Goal: Navigation & Orientation: Find specific page/section

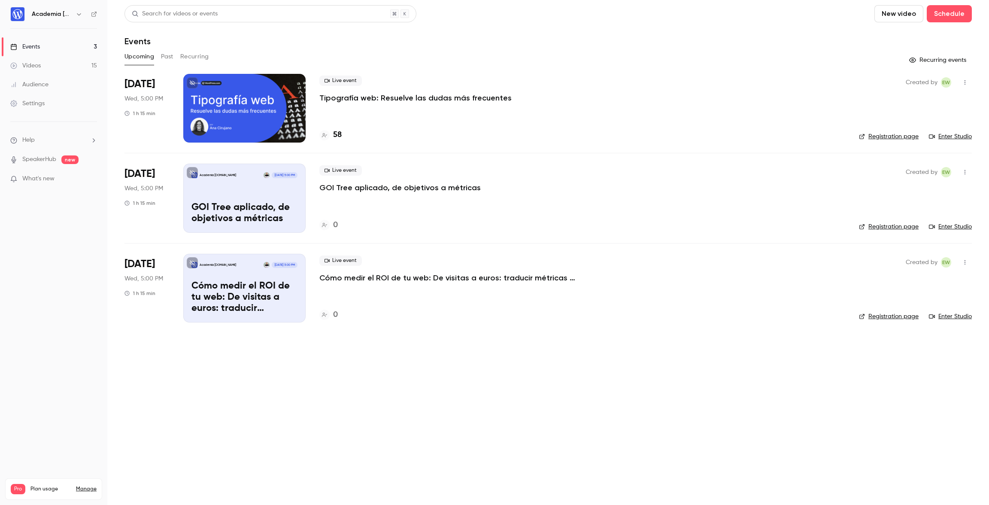
click at [48, 173] on ul "Help SpeakerHub new What's new" at bounding box center [53, 160] width 107 height 77
click at [47, 177] on span "What's new" at bounding box center [38, 178] width 32 height 9
click at [50, 223] on div at bounding box center [494, 252] width 989 height 505
